Goal: Contribute content: Contribute content

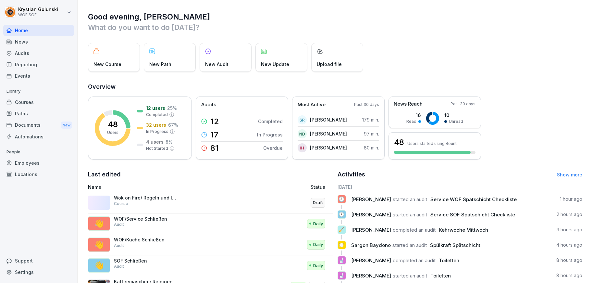
click at [42, 103] on div "Courses" at bounding box center [38, 101] width 71 height 11
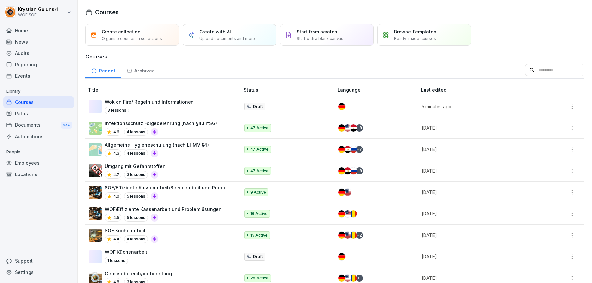
click at [163, 105] on p "Wok on Fire/ Regeln und Informationen" at bounding box center [149, 101] width 89 height 7
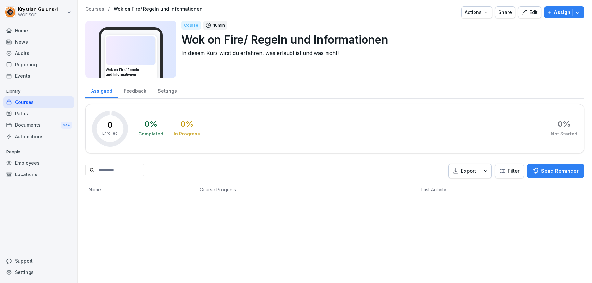
click at [23, 115] on div "Paths" at bounding box center [38, 113] width 71 height 11
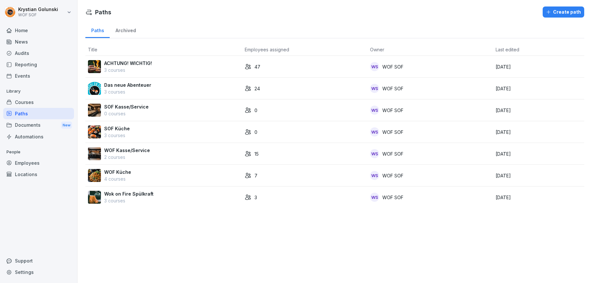
click at [31, 109] on div "Paths" at bounding box center [38, 113] width 71 height 11
click at [35, 98] on div "Courses" at bounding box center [38, 101] width 71 height 11
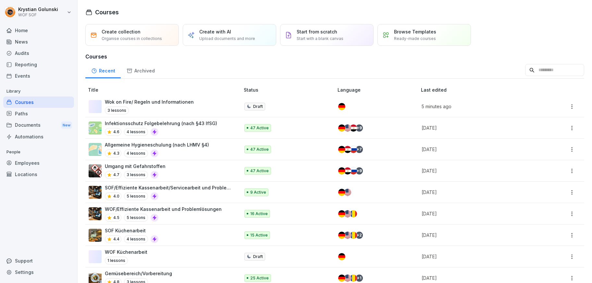
click at [32, 52] on div "Audits" at bounding box center [38, 52] width 71 height 11
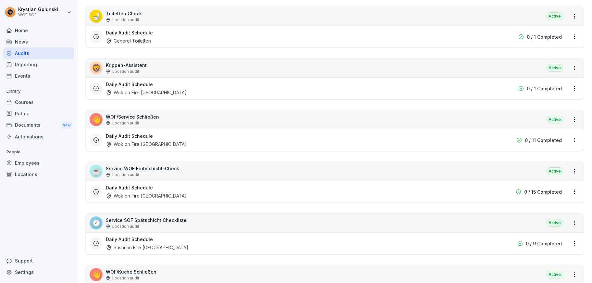
scroll to position [253, 0]
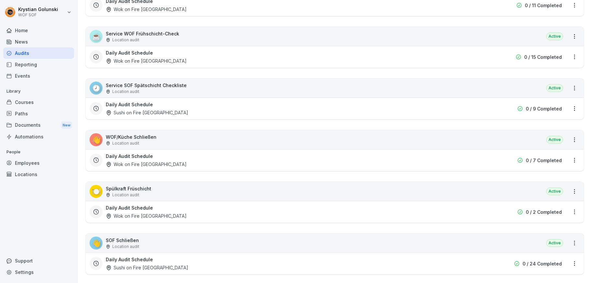
click at [143, 133] on div "👋 WOF/Küche Schließen Location audit Active" at bounding box center [335, 139] width 498 height 19
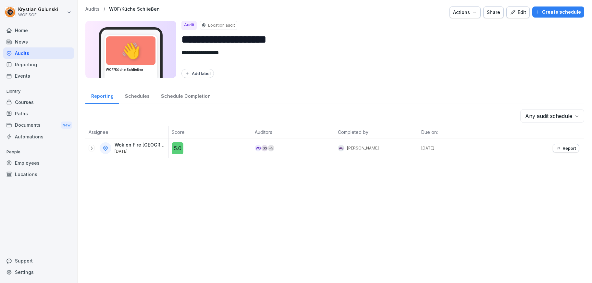
click at [90, 148] on icon at bounding box center [91, 147] width 5 height 5
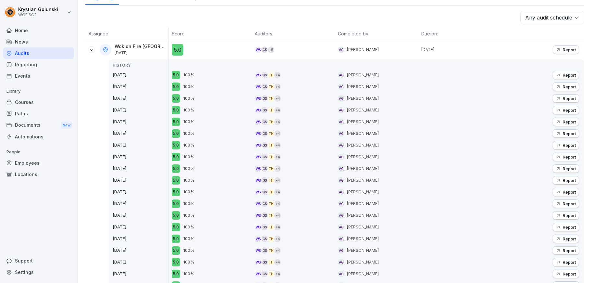
scroll to position [87, 0]
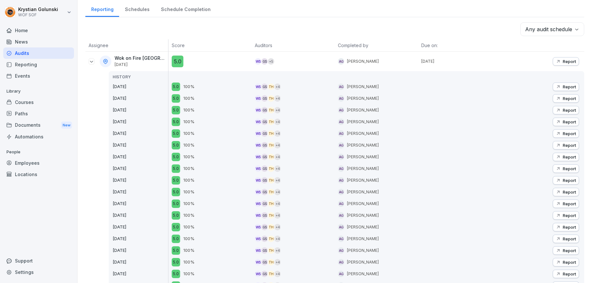
click at [563, 61] on p "Report" at bounding box center [569, 61] width 13 height 5
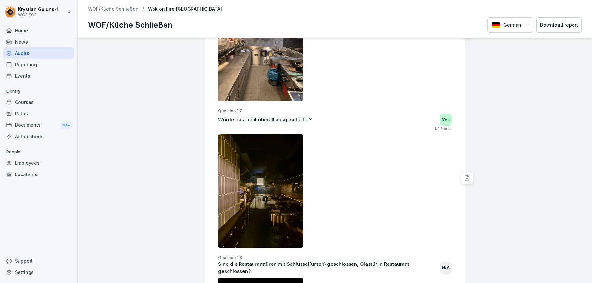
scroll to position [1276, 0]
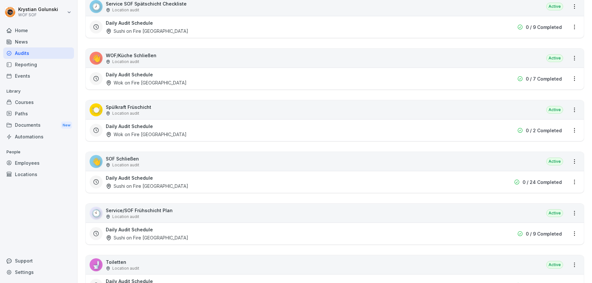
scroll to position [284, 0]
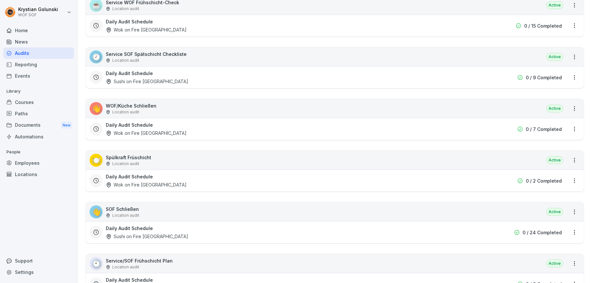
click at [571, 127] on html "Krystian Golunski WOF SOF Home News Audits Reporting Events Library Courses Pat…" at bounding box center [296, 141] width 592 height 283
click at [550, 138] on div "View reports" at bounding box center [541, 141] width 65 height 11
click at [570, 107] on html "Krystian Golunski WOF SOF Home News Audits Reporting Events Library Courses Pat…" at bounding box center [296, 141] width 592 height 283
click at [0, 0] on link "View all reports" at bounding box center [0, 0] width 0 height 0
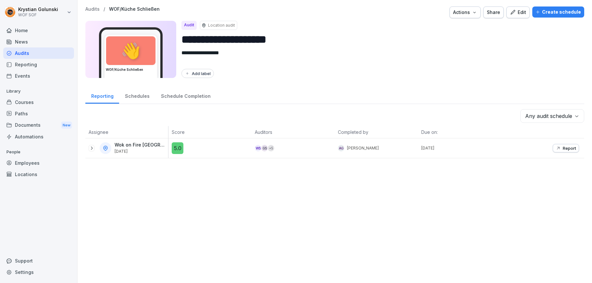
click at [555, 148] on icon "button" at bounding box center [557, 147] width 5 height 5
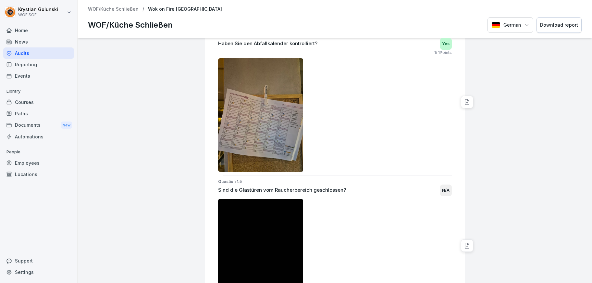
scroll to position [882, 0]
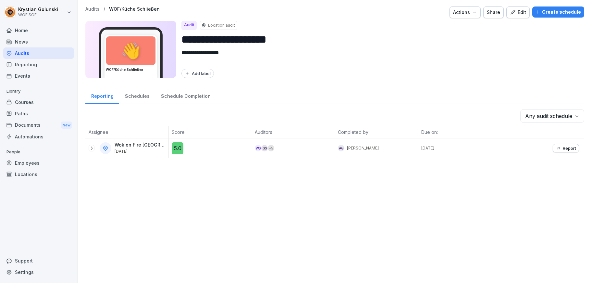
click at [223, 143] on div "5.0" at bounding box center [212, 148] width 80 height 12
click at [91, 149] on icon at bounding box center [91, 147] width 5 height 5
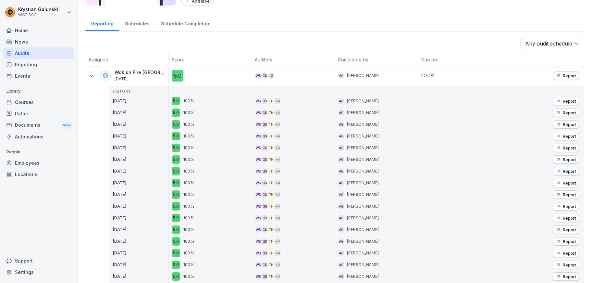
scroll to position [71, 0]
click at [137, 25] on div "Schedules" at bounding box center [137, 24] width 36 height 17
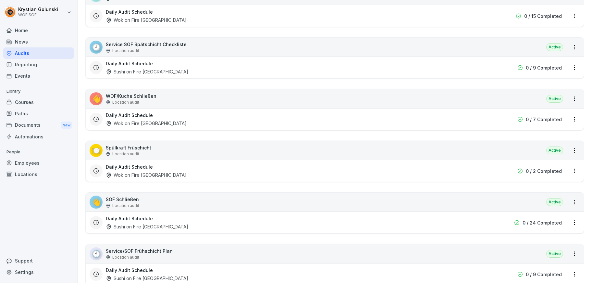
scroll to position [245, 0]
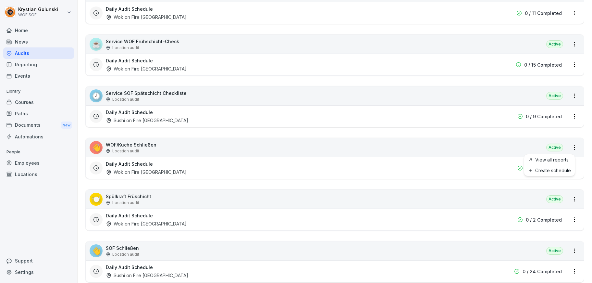
click at [568, 147] on html "Krystian Golunski WOF SOF Home News Audits Reporting Events Library Courses Pat…" at bounding box center [296, 141] width 592 height 283
click at [0, 0] on link "View all reports" at bounding box center [0, 0] width 0 height 0
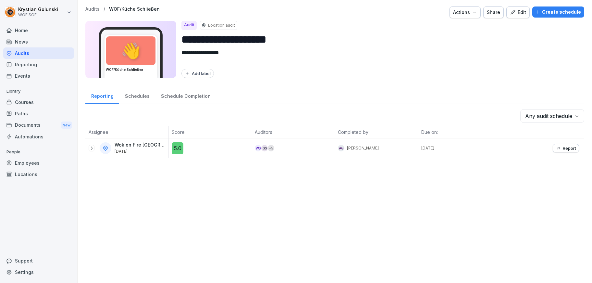
click at [88, 149] on div "Wok on Fire Ludwigsburg Sep 10, 2025" at bounding box center [126, 147] width 83 height 19
click at [91, 149] on icon at bounding box center [91, 147] width 5 height 5
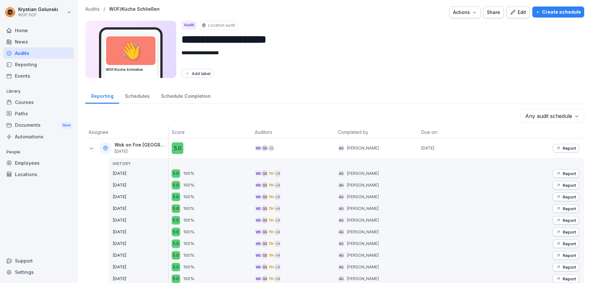
click at [556, 148] on div "Report" at bounding box center [565, 147] width 20 height 5
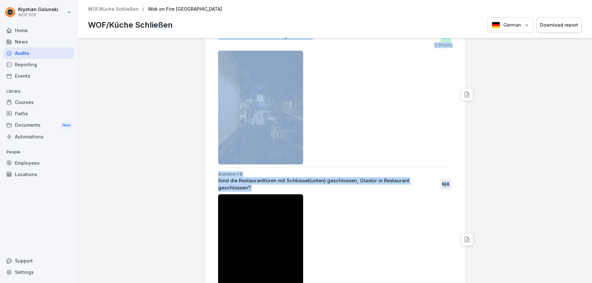
scroll to position [1358, 0]
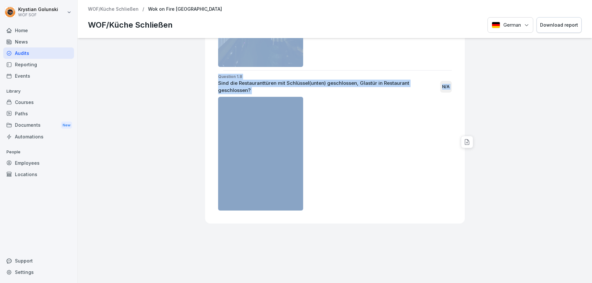
drag, startPoint x: 214, startPoint y: 85, endPoint x: 377, endPoint y: 157, distance: 178.8
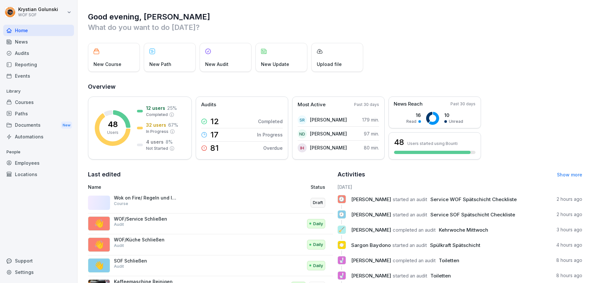
click at [181, 201] on div "Wok on Fire/ Regeln und Informationen Course" at bounding box center [164, 203] width 153 height 16
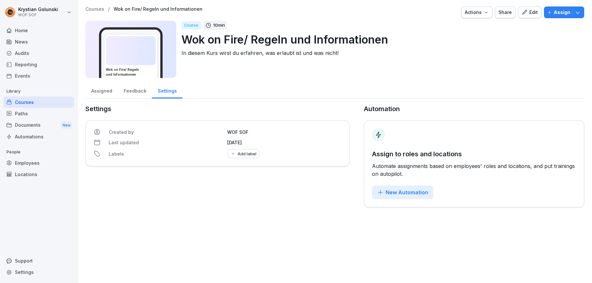
click at [524, 14] on div "Edit" at bounding box center [529, 12] width 16 height 7
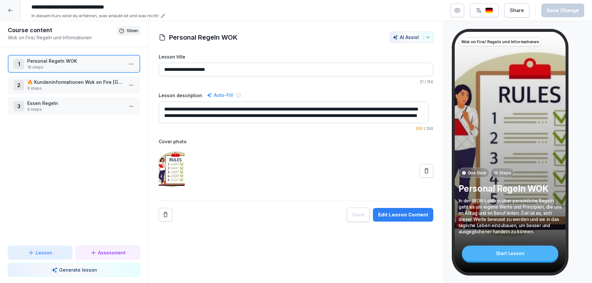
click at [77, 85] on p "9 steps" at bounding box center [75, 88] width 96 height 6
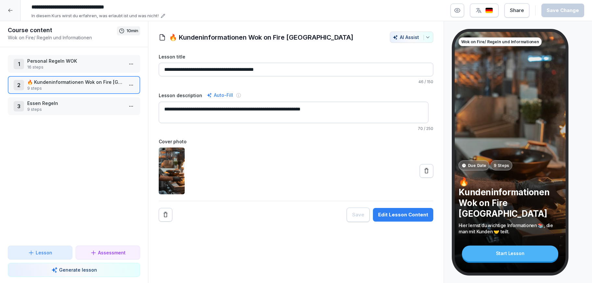
click at [129, 84] on html "**********" at bounding box center [296, 141] width 592 height 283
click at [123, 95] on div "Edit steps" at bounding box center [102, 98] width 55 height 12
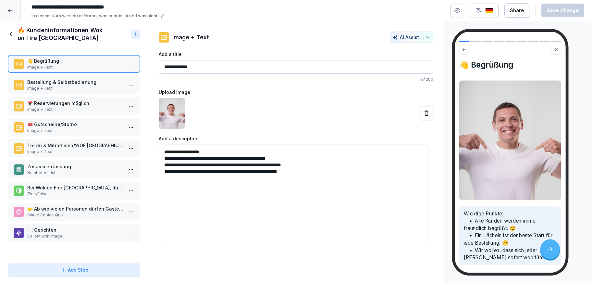
click at [88, 82] on p "Bestellung & Selbstbedienung" at bounding box center [75, 82] width 96 height 7
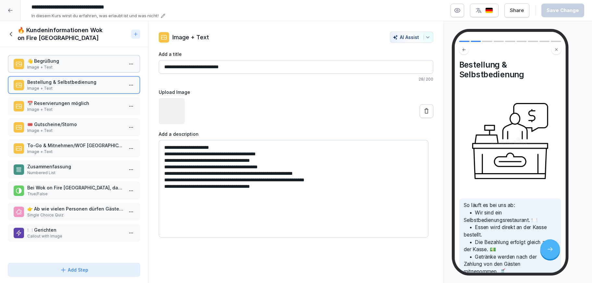
click at [85, 104] on p "📅 Reservierungen möglich" at bounding box center [75, 103] width 96 height 7
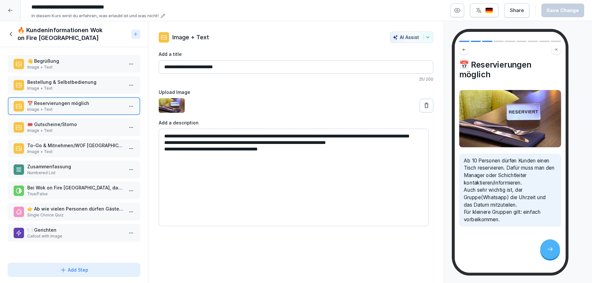
click at [82, 116] on div "👋 Begrüßung Image + Text Bestellung & Selbstbedienung Image + Text 📅 Reservieru…" at bounding box center [74, 153] width 148 height 213
click at [75, 89] on p "Image + Text" at bounding box center [75, 88] width 96 height 6
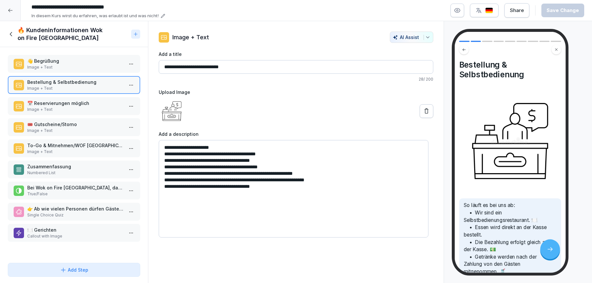
click at [75, 61] on p "👋 Begrüßung" at bounding box center [75, 60] width 96 height 7
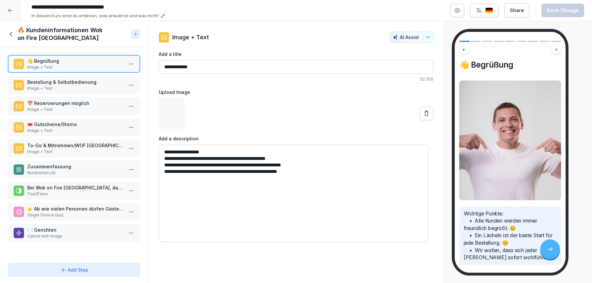
click at [75, 117] on div "👋 Begrüßung Image + Text Bestellung & Selbstbedienung Image + Text 📅 Reservieru…" at bounding box center [74, 153] width 148 height 213
click at [78, 129] on p "Image + Text" at bounding box center [75, 130] width 96 height 6
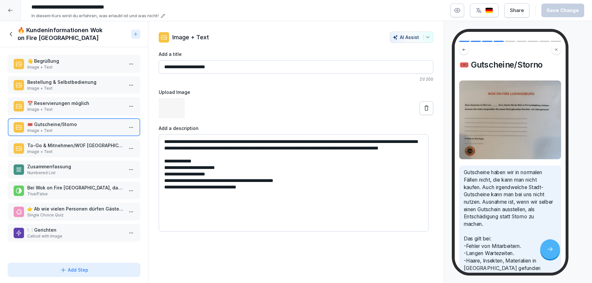
click at [70, 107] on p "Image + Text" at bounding box center [75, 109] width 96 height 6
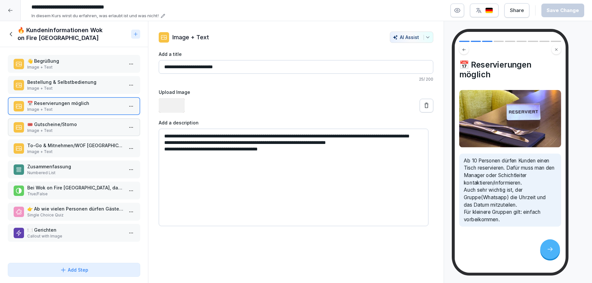
click at [73, 122] on p "🎟️ Gutscheine/Storno" at bounding box center [75, 124] width 96 height 7
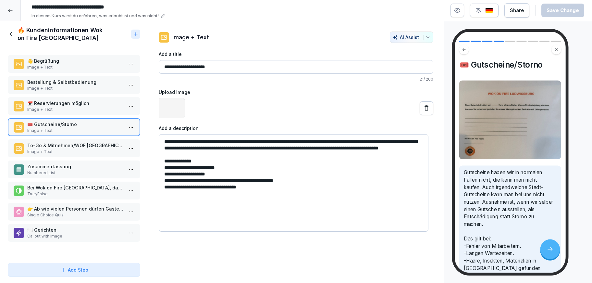
click at [75, 135] on div "🎟️ Gutscheine/Storno Image + Text" at bounding box center [74, 127] width 132 height 18
click at [84, 153] on p "Image + Text" at bounding box center [75, 152] width 96 height 6
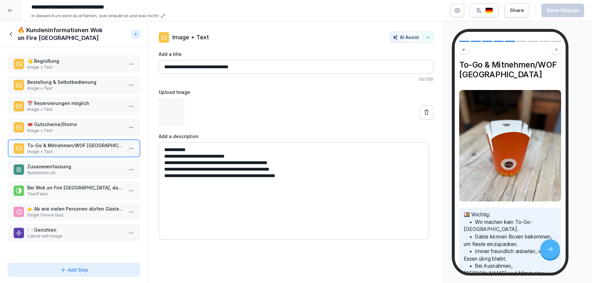
click at [83, 126] on p "🎟️ Gutscheine/Storno" at bounding box center [75, 124] width 96 height 7
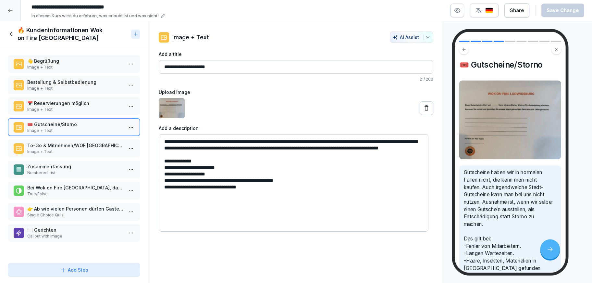
click at [82, 150] on p "Image + Text" at bounding box center [75, 152] width 96 height 6
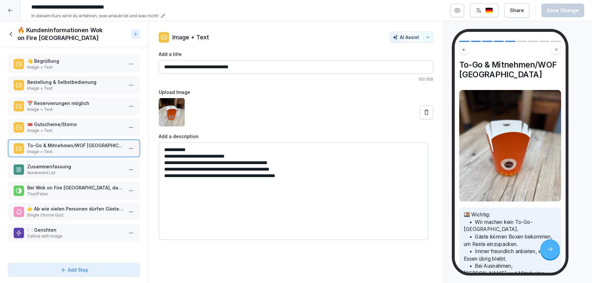
click at [84, 172] on p "Numbered List" at bounding box center [75, 173] width 96 height 6
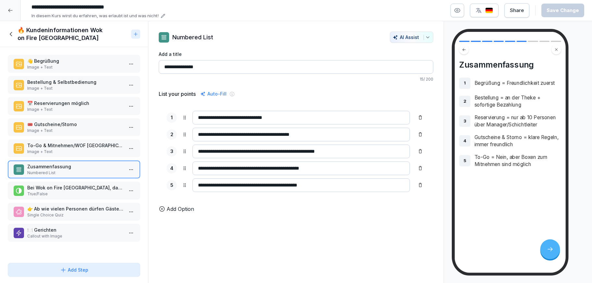
click at [86, 186] on p "Bei Wok on Fire [GEOGRAPHIC_DATA], darf man To-Go bestellen." at bounding box center [75, 187] width 96 height 7
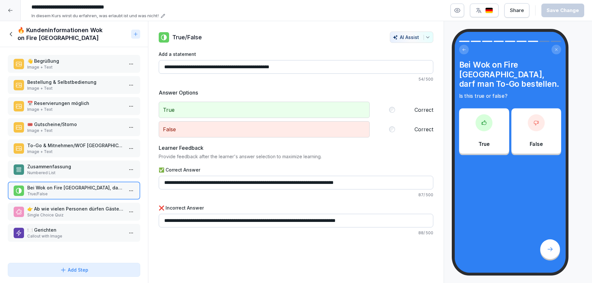
click at [90, 198] on div "Bei Wok on Fire [GEOGRAPHIC_DATA], darf man To-Go bestellen. True/False" at bounding box center [74, 190] width 132 height 18
click at [91, 211] on p "👉 Ab wie vielen Personen dürfen Gäste bei uns reservieren?" at bounding box center [75, 208] width 96 height 7
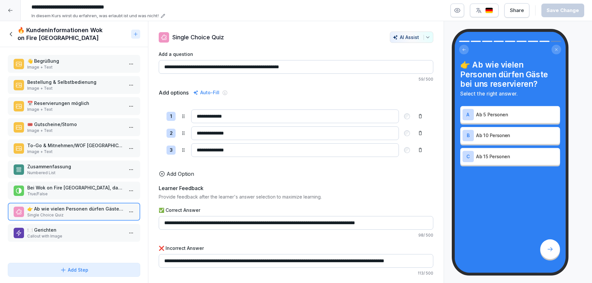
click at [90, 230] on p "🍽️ Gerichten" at bounding box center [75, 229] width 96 height 7
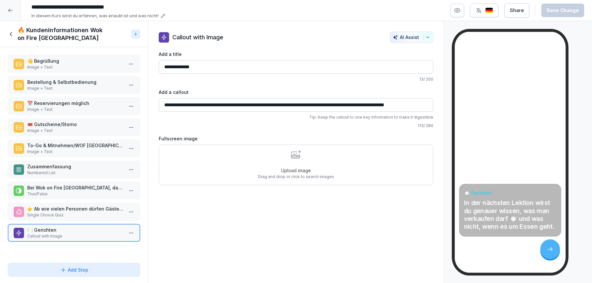
click at [14, 31] on icon at bounding box center [11, 33] width 7 height 7
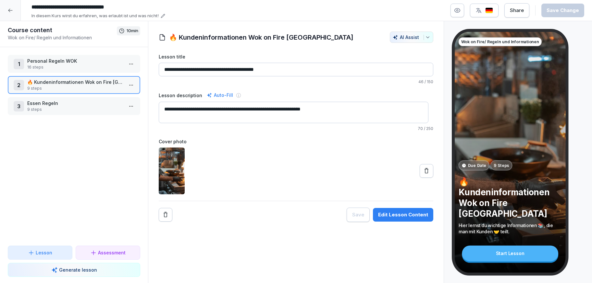
click at [82, 94] on div "1 Personal Regeln WOK 16 steps 2 🔥 Kundeninformationen Wok on Fire [GEOGRAPHIC_…" at bounding box center [74, 146] width 148 height 198
click at [85, 100] on p "Essen Regeln" at bounding box center [75, 103] width 96 height 7
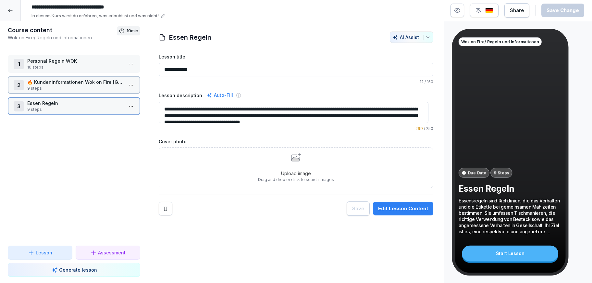
click at [119, 106] on div "3 Essen Regeln 9 steps" at bounding box center [74, 106] width 121 height 13
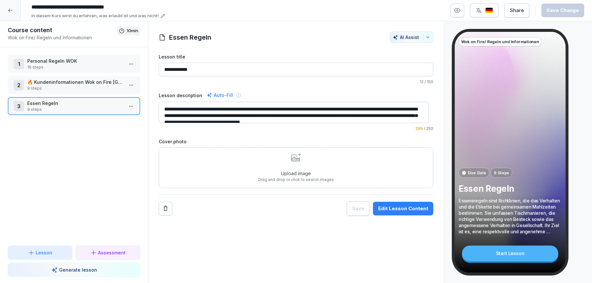
click at [125, 107] on html "**********" at bounding box center [296, 141] width 592 height 283
click at [113, 118] on div "Edit steps" at bounding box center [102, 119] width 55 height 12
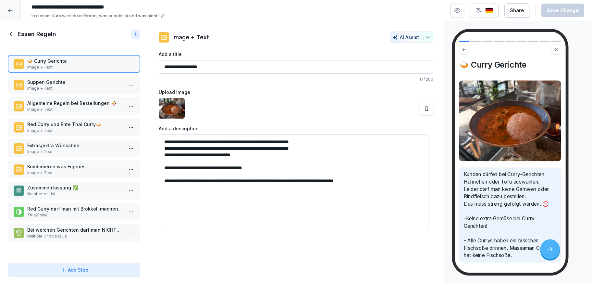
click at [80, 79] on p "Suppen Gerichte" at bounding box center [75, 82] width 96 height 7
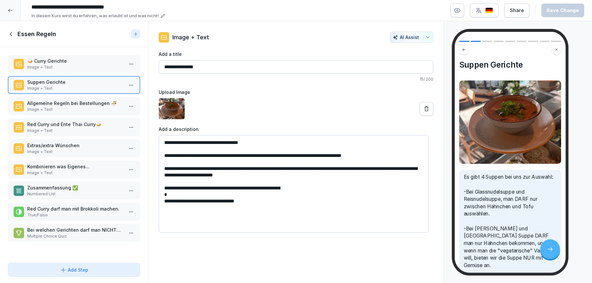
click at [81, 109] on p "Image + Text" at bounding box center [75, 109] width 96 height 6
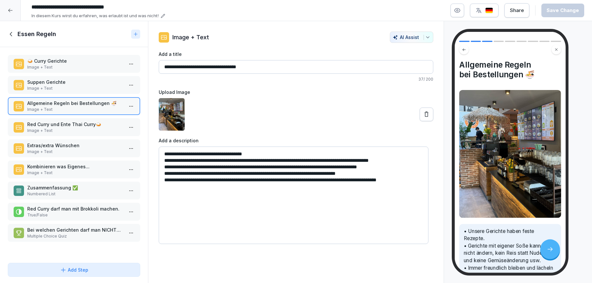
click at [82, 128] on p "Image + Text" at bounding box center [75, 130] width 96 height 6
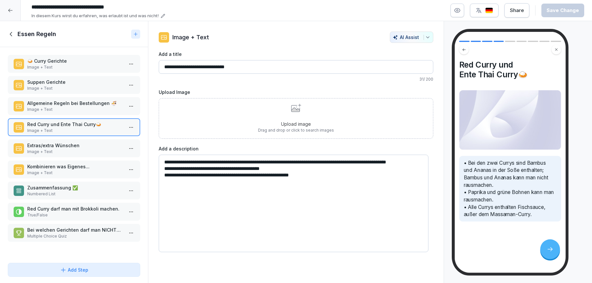
click at [81, 143] on p "Extras/extra Wünschen" at bounding box center [75, 145] width 96 height 7
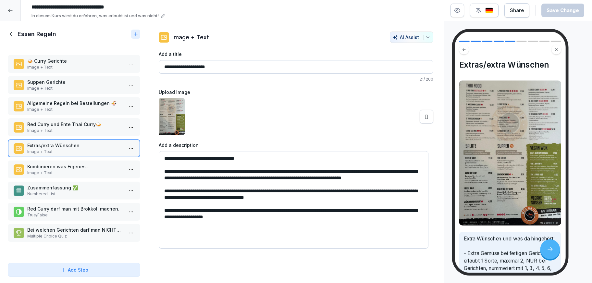
click at [83, 157] on div "Extras/extra Wünschen Image + Text" at bounding box center [74, 148] width 132 height 18
click at [81, 159] on div "🍛 Curry Gerichte Image + Text Suppen Gerichte Image + Text Allgemeine Regeln be…" at bounding box center [74, 153] width 148 height 213
click at [82, 163] on div "Kombinieren was Eigenes... Image + Text" at bounding box center [74, 169] width 132 height 18
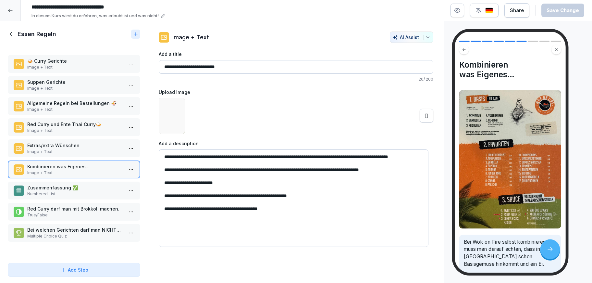
click at [82, 186] on p "Zusammenfassung ✅" at bounding box center [75, 187] width 96 height 7
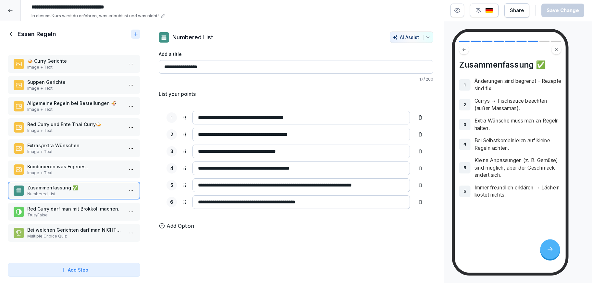
click at [82, 206] on p "Red Curry darf man mit Brokkoli machen." at bounding box center [75, 208] width 96 height 7
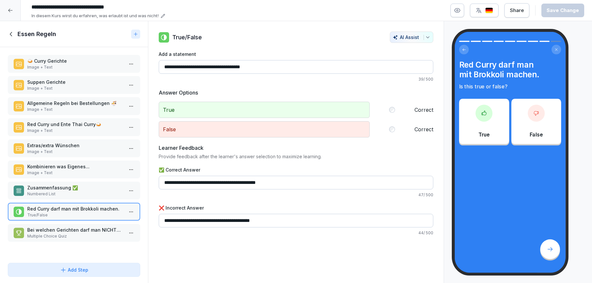
click at [87, 222] on div "🍛 Curry Gerichte Image + Text Suppen Gerichte Image + Text Allgemeine Regeln be…" at bounding box center [74, 153] width 148 height 213
click at [14, 32] on icon at bounding box center [11, 33] width 7 height 7
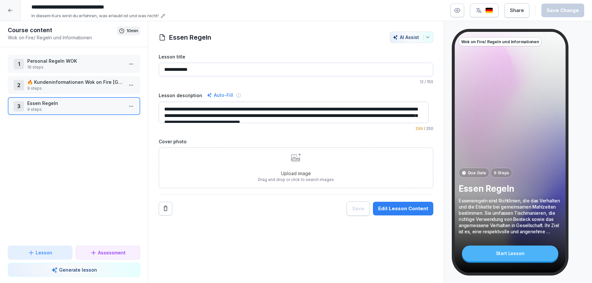
click at [51, 64] on p "Personal Regeln WOK" at bounding box center [75, 60] width 96 height 7
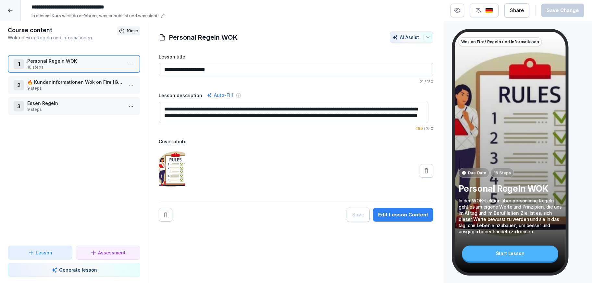
click at [130, 66] on html "**********" at bounding box center [296, 141] width 592 height 283
click at [118, 79] on div "Edit steps" at bounding box center [102, 77] width 55 height 12
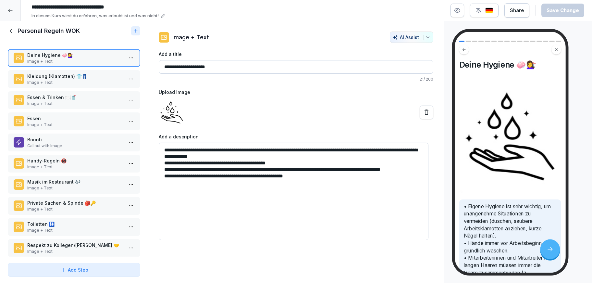
click at [78, 79] on p "Kleidung (Klamotten) 👕👖" at bounding box center [75, 76] width 96 height 7
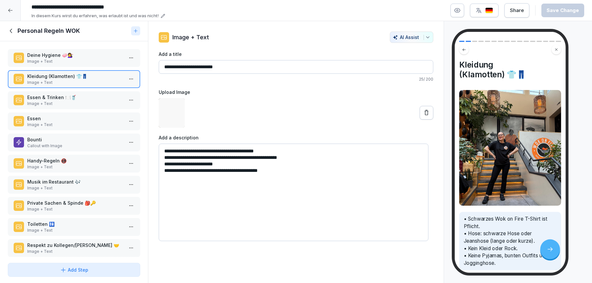
click at [76, 101] on p "Essen & Trinken 🍽️🥤" at bounding box center [75, 97] width 96 height 7
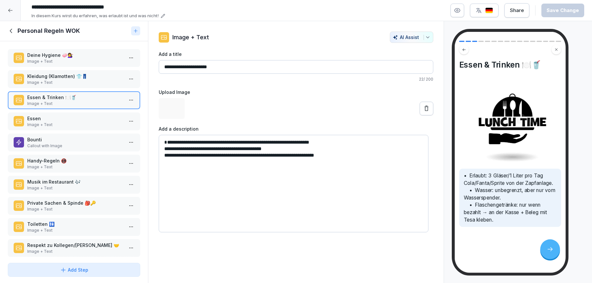
click at [79, 75] on div "Deine Hygiene 🧼💇‍♀️ Image + Text Kleidung (Klamotten) 👕👖 Image + Text Essen & T…" at bounding box center [74, 150] width 148 height 219
click at [78, 79] on p "Kleidung (Klamotten) 👕👖" at bounding box center [75, 76] width 96 height 7
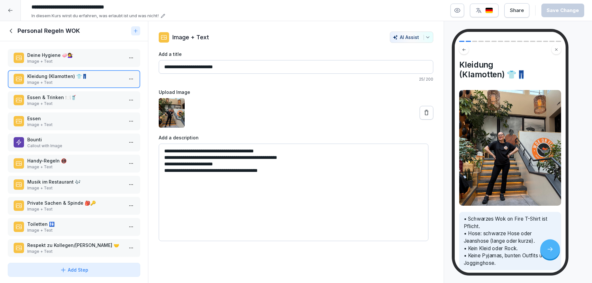
click at [82, 58] on p "Deine Hygiene 🧼💇‍♀️" at bounding box center [75, 55] width 96 height 7
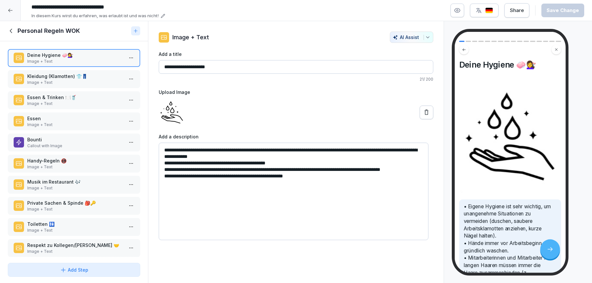
click at [80, 101] on p "Essen & Trinken 🍽️🥤" at bounding box center [75, 97] width 96 height 7
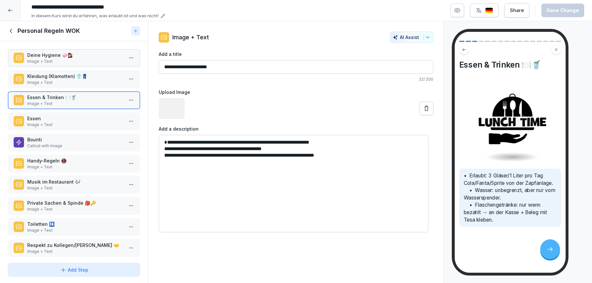
click at [81, 122] on p "Essen" at bounding box center [75, 118] width 96 height 7
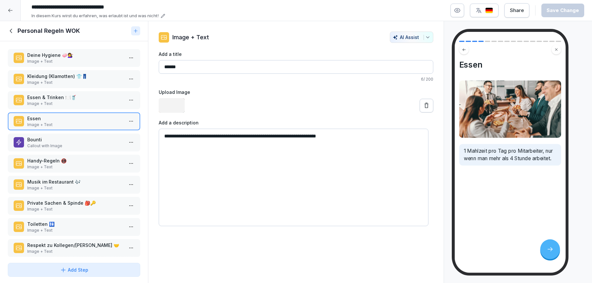
click at [84, 143] on p "Bounti" at bounding box center [75, 139] width 96 height 7
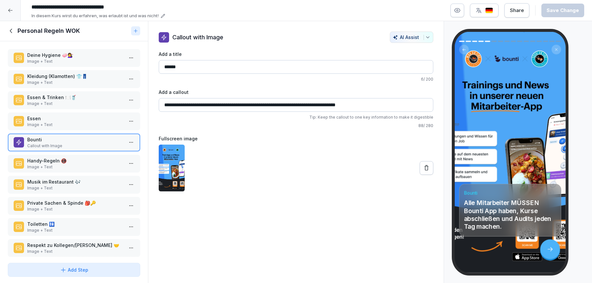
click at [92, 164] on p "Handy-Regeln 📵" at bounding box center [75, 160] width 96 height 7
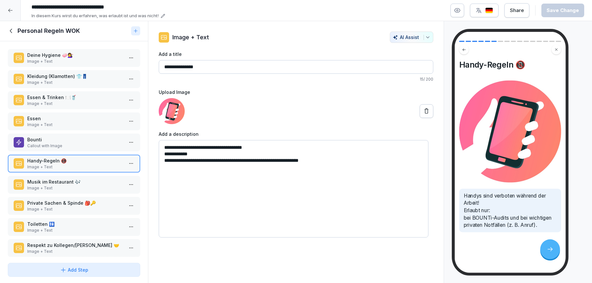
click at [84, 185] on p "Musik im Restaurant 🎶" at bounding box center [75, 181] width 96 height 7
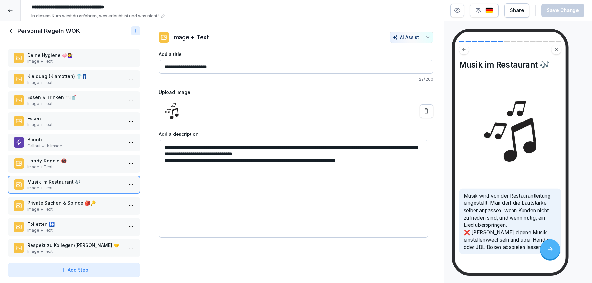
click at [83, 205] on p "Private Sachen & Spinde 🎒🔑" at bounding box center [75, 202] width 96 height 7
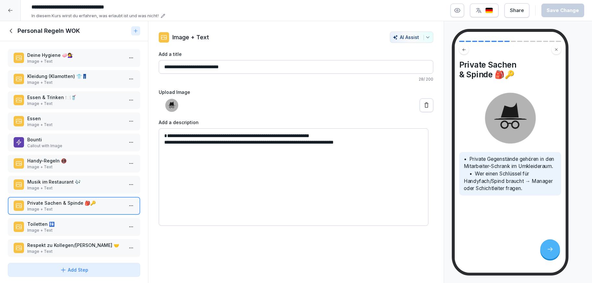
click at [73, 143] on p "Bounti" at bounding box center [75, 139] width 96 height 7
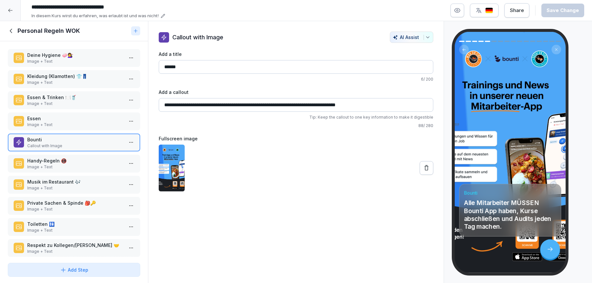
click at [70, 127] on p "Image + Text" at bounding box center [75, 125] width 96 height 6
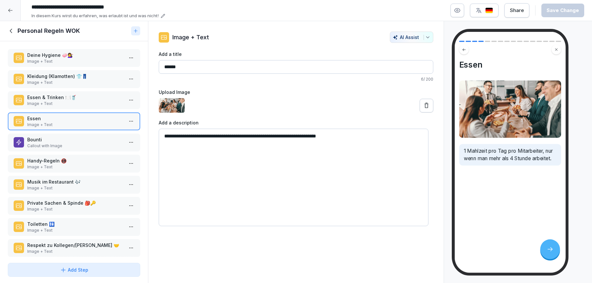
click at [69, 158] on div "Deine Hygiene 🧼💇‍♀️ Image + Text Kleidung (Klamotten) 👕👖 Image + Text Essen & T…" at bounding box center [74, 150] width 148 height 219
click at [72, 149] on p "Callout with Image" at bounding box center [75, 146] width 96 height 6
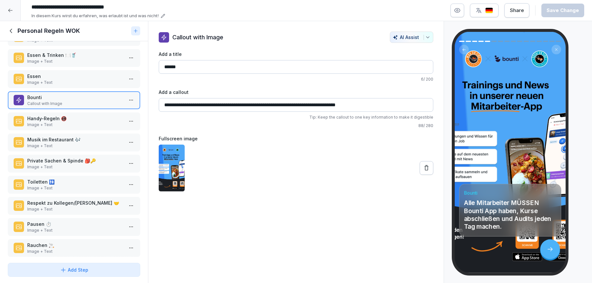
scroll to position [89, 0]
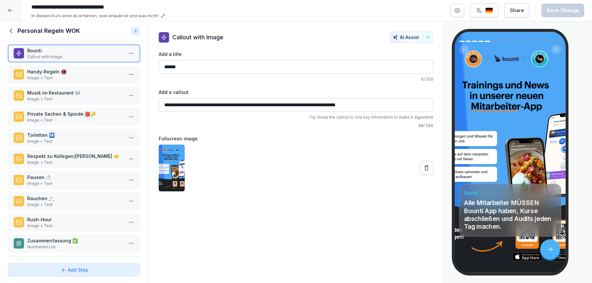
click at [74, 144] on p "Image + Text" at bounding box center [75, 141] width 96 height 6
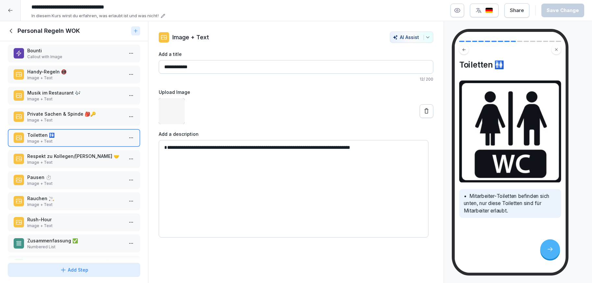
click at [77, 159] on p "Respekt zu Kollegen/[PERSON_NAME] 🤝" at bounding box center [75, 155] width 96 height 7
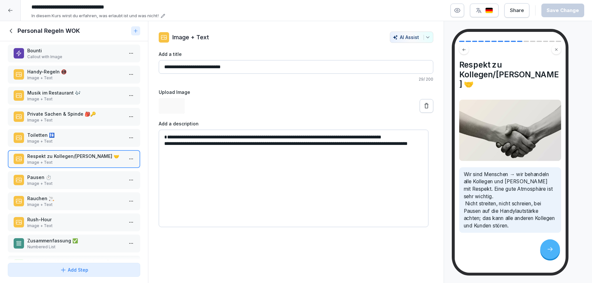
click at [79, 179] on div "Pausen ⏱️ Image + Text" at bounding box center [74, 180] width 132 height 18
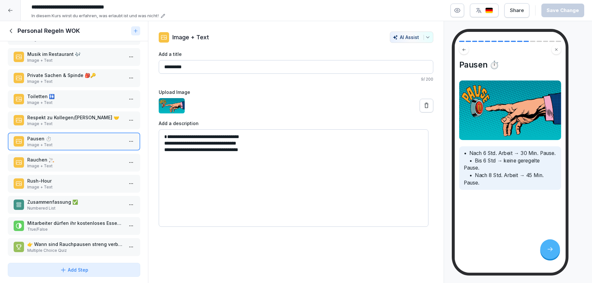
scroll to position [139, 0]
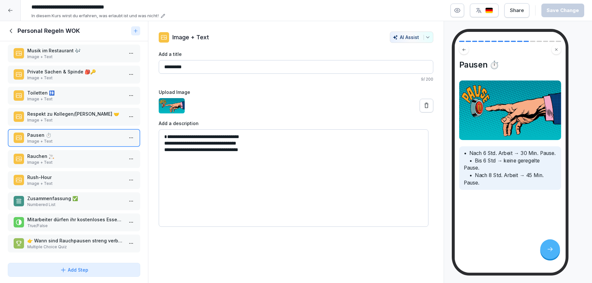
click at [74, 159] on p "Image + Text" at bounding box center [75, 162] width 96 height 6
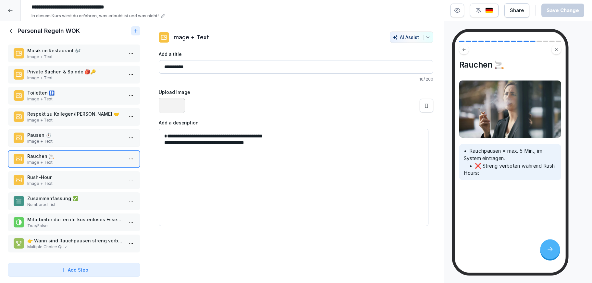
click at [76, 176] on p "Rush-Hour" at bounding box center [75, 177] width 96 height 7
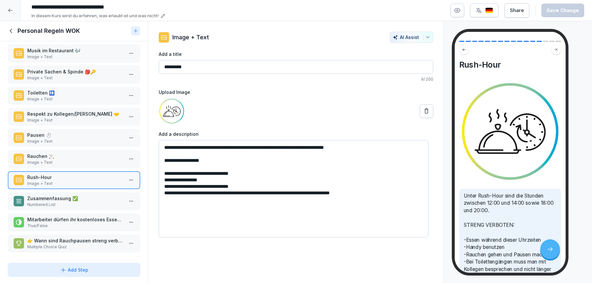
click at [78, 192] on div "Zusammenfassung ✅ Numbered List" at bounding box center [74, 201] width 132 height 18
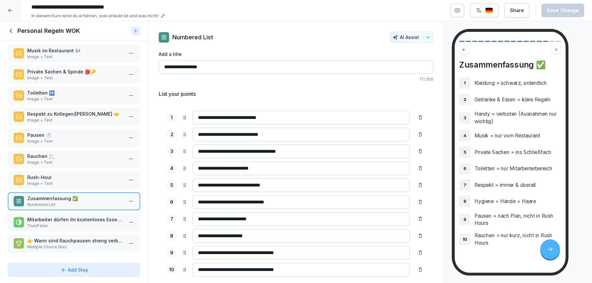
click at [77, 213] on div "Mitarbeiter dürfen ihr kostenloses Essen während der Arbeit essen. True/False" at bounding box center [74, 222] width 132 height 18
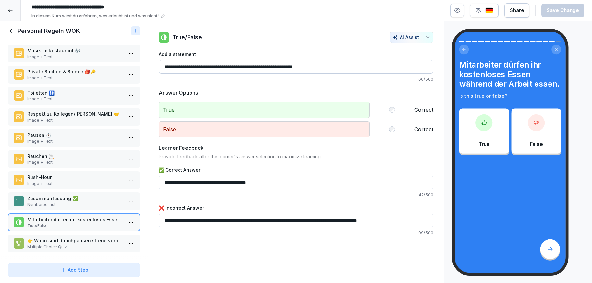
click at [90, 237] on p "👉 Wann sind Rauchpausen streng verboten?" at bounding box center [75, 240] width 96 height 7
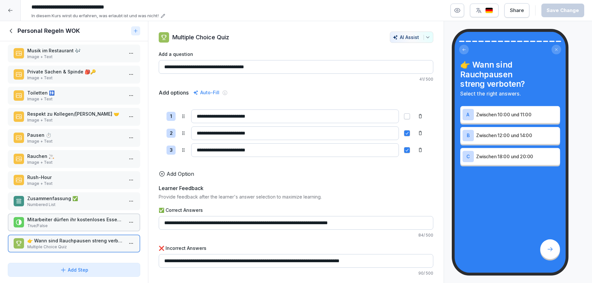
scroll to position [142, 0]
click at [8, 31] on icon at bounding box center [11, 30] width 7 height 7
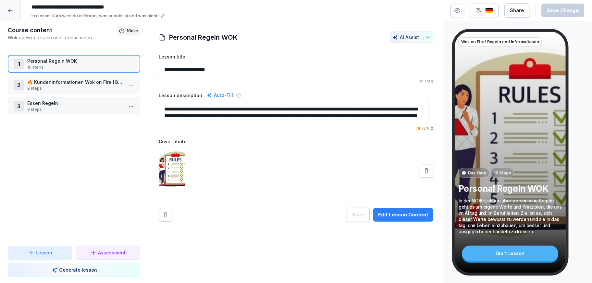
click at [163, 69] on input "**********" at bounding box center [296, 70] width 274 height 14
click at [425, 36] on icon "button" at bounding box center [427, 37] width 5 height 5
click at [393, 67] on div "Add emojis" at bounding box center [388, 64] width 76 height 12
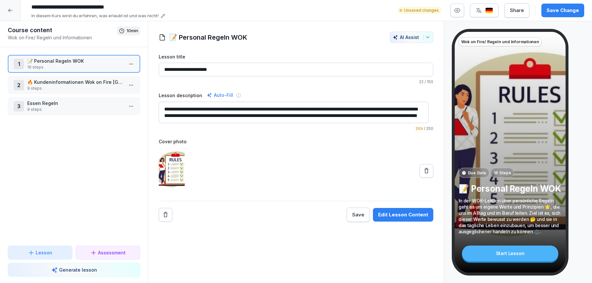
type input "**********"
type textarea "**********"
click at [52, 104] on p "Essen Regeln" at bounding box center [75, 103] width 96 height 7
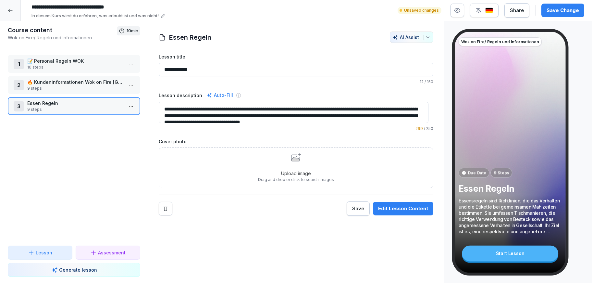
click at [410, 38] on div "AI Assist" at bounding box center [412, 37] width 38 height 6
click at [271, 63] on html "**********" at bounding box center [296, 141] width 592 height 283
click at [270, 69] on input "**********" at bounding box center [296, 70] width 274 height 14
click at [393, 39] on icon "button" at bounding box center [395, 37] width 5 height 5
click at [395, 63] on div "Add emojis" at bounding box center [388, 64] width 76 height 12
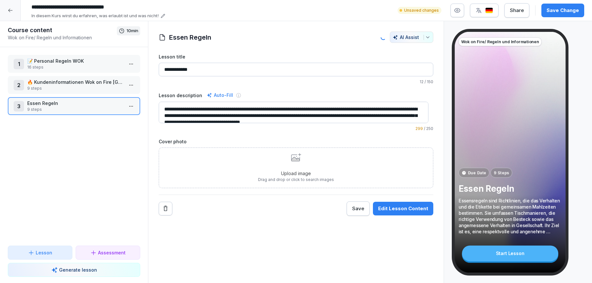
type input "**********"
type textarea "**********"
click at [78, 83] on p "🔥 Kundeninformationen Wok on Fire [GEOGRAPHIC_DATA]" at bounding box center [75, 82] width 96 height 7
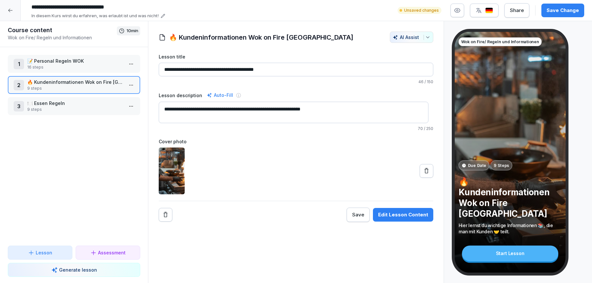
click at [77, 61] on p "📝 Personal Regeln WOK" at bounding box center [75, 60] width 96 height 7
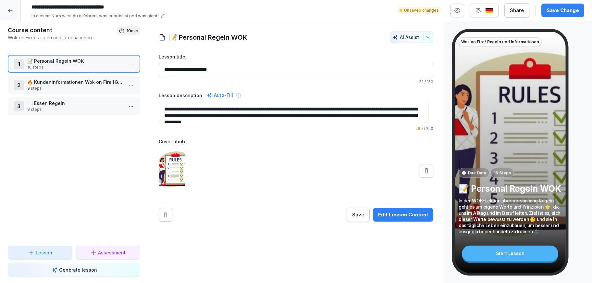
scroll to position [6, 0]
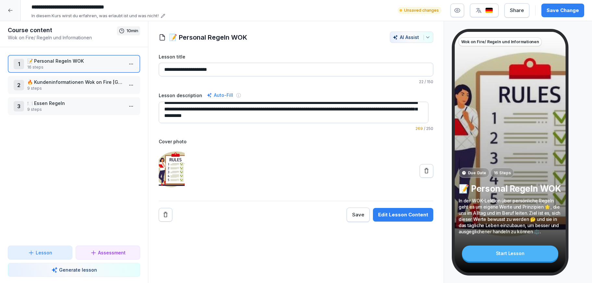
click at [554, 11] on div "Save Change" at bounding box center [562, 10] width 32 height 7
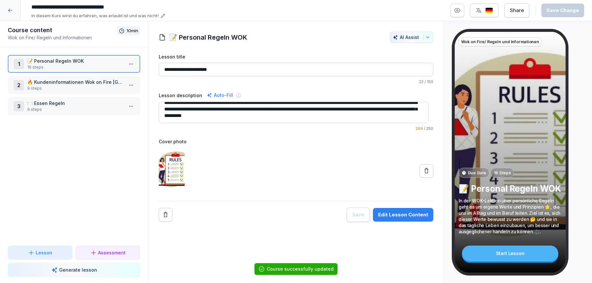
click at [56, 84] on p "🔥 Kundeninformationen Wok on Fire [GEOGRAPHIC_DATA]" at bounding box center [75, 82] width 96 height 7
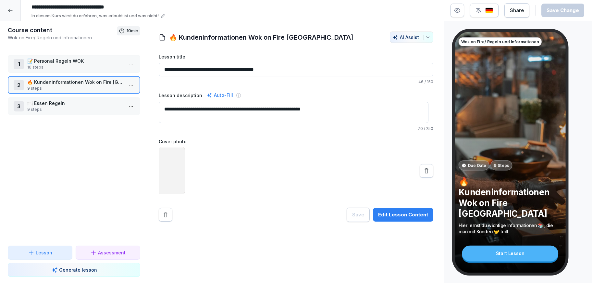
click at [61, 108] on p "9 steps" at bounding box center [75, 109] width 96 height 6
